Goal: Transaction & Acquisition: Purchase product/service

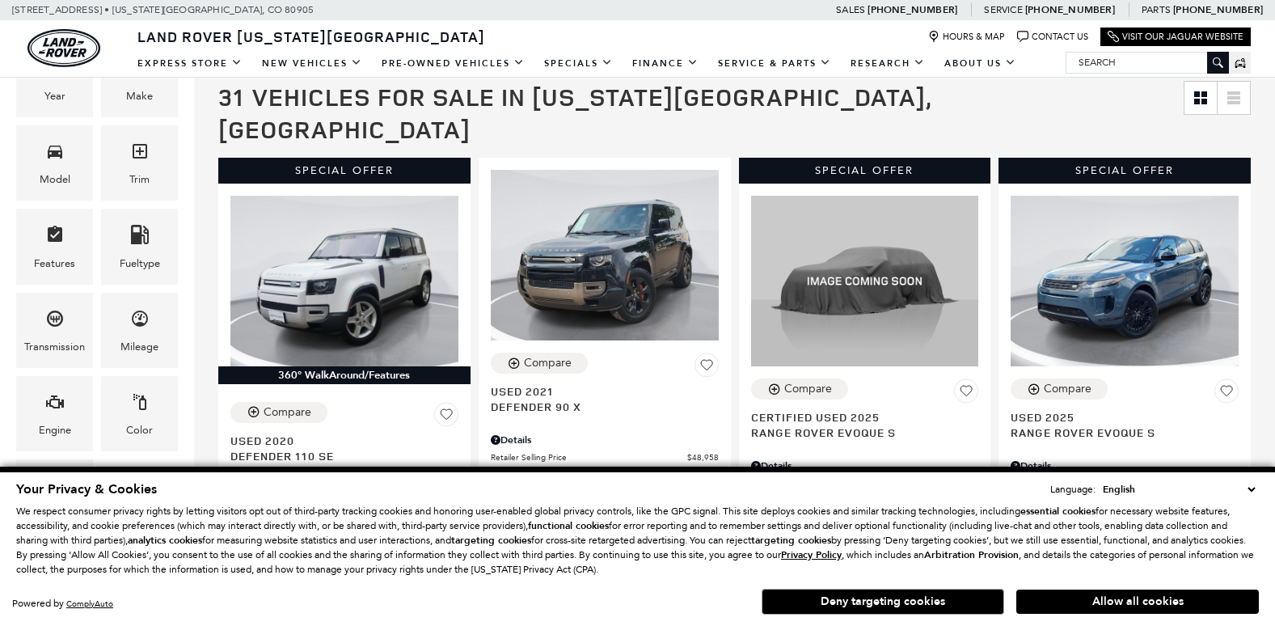
click at [924, 609] on button "Deny targeting cookies" at bounding box center [883, 602] width 243 height 26
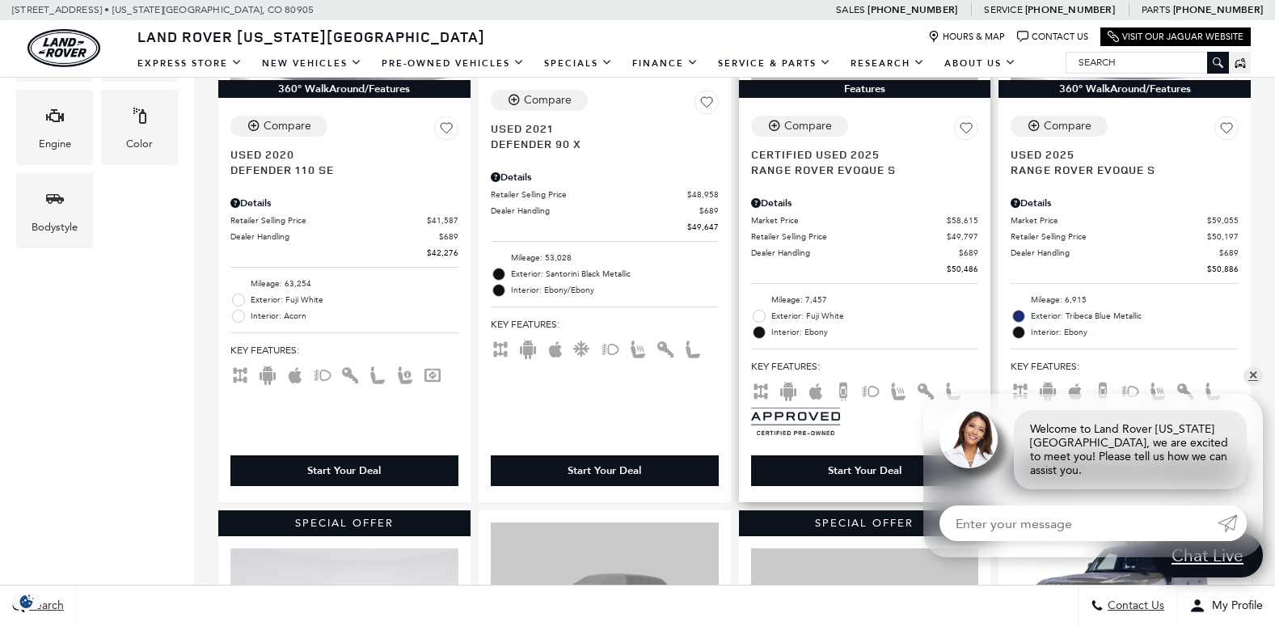
scroll to position [647, 0]
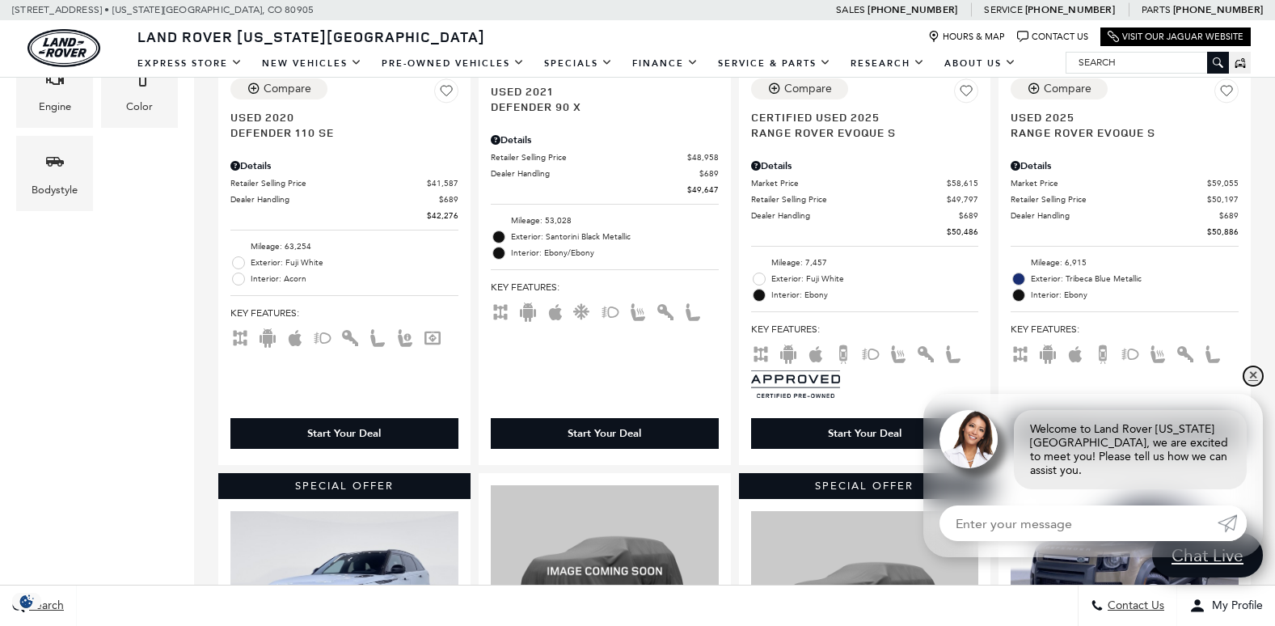
click at [1251, 386] on link "✕" at bounding box center [1253, 375] width 19 height 19
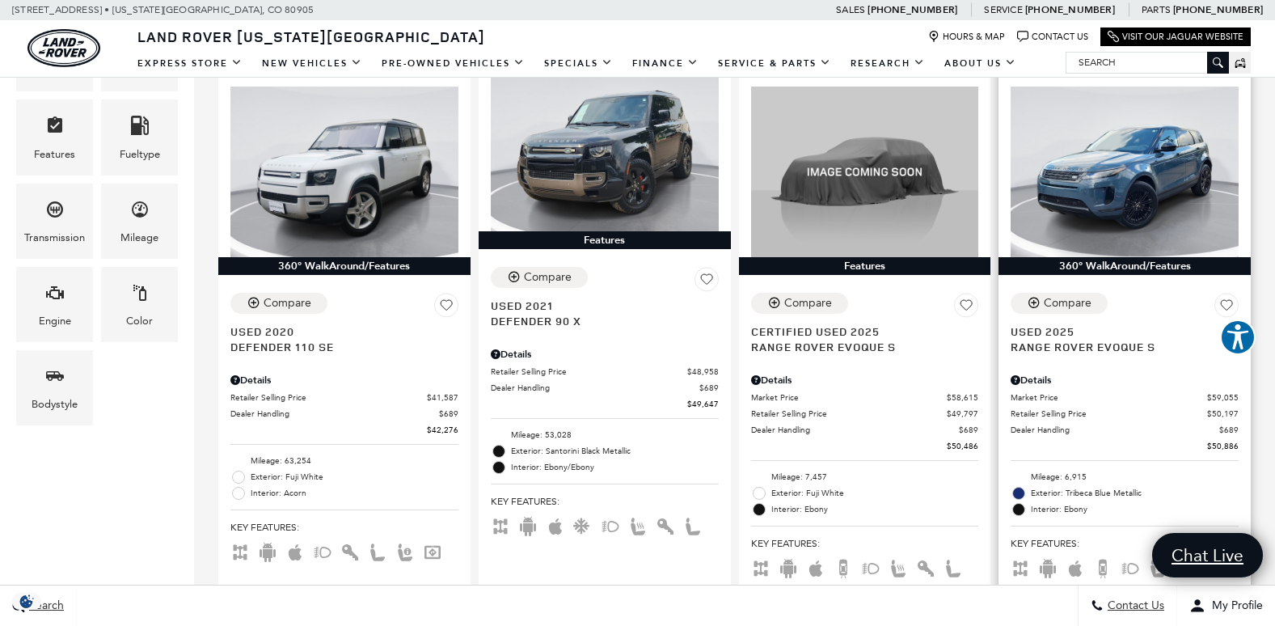
scroll to position [404, 0]
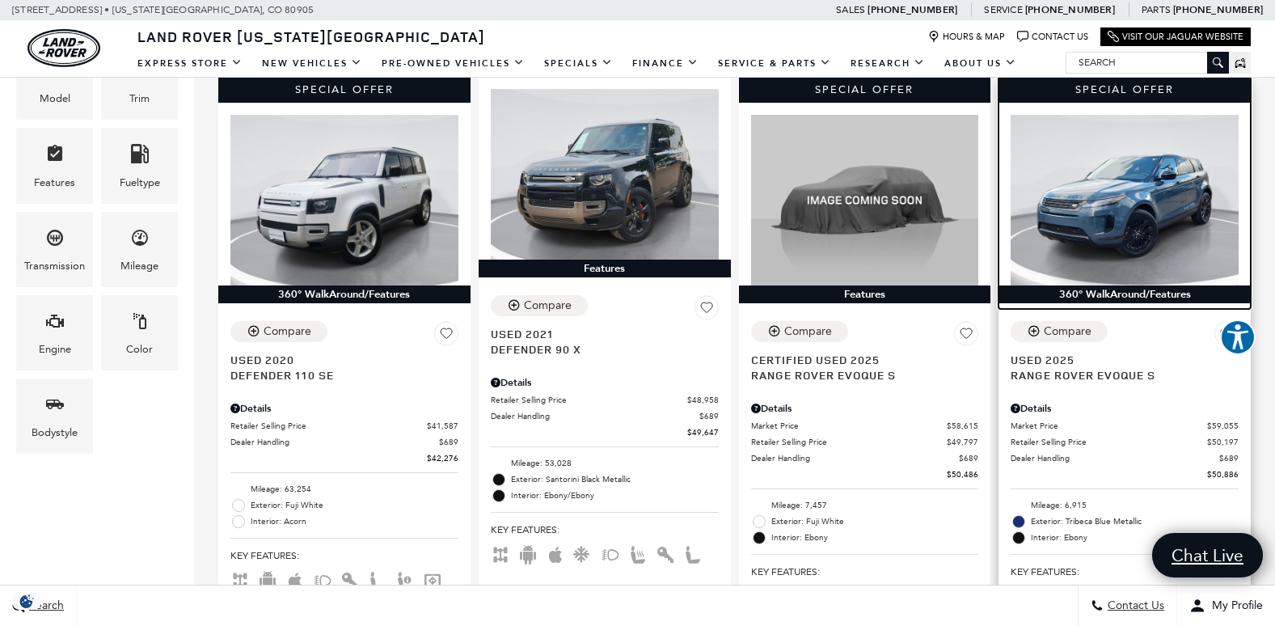
click at [1134, 175] on img at bounding box center [1125, 200] width 228 height 171
